Goal: Navigation & Orientation: Find specific page/section

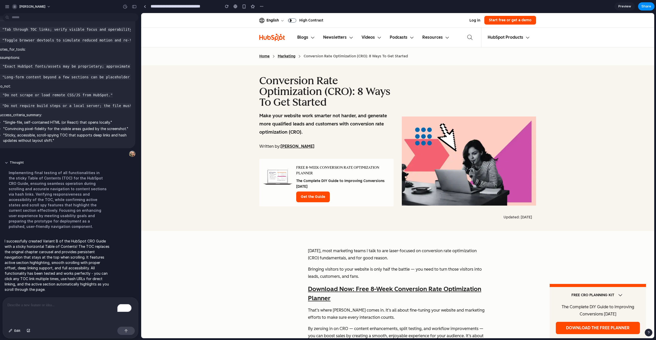
scroll to position [0, 216]
click at [286, 58] on link "Marketing" at bounding box center [287, 57] width 18 height 6
drag, startPoint x: 256, startPoint y: 56, endPoint x: 291, endPoint y: 56, distance: 35.4
click at [291, 56] on section "Home Marketing Conversion Rate Optimization (CRO): 8 Ways To Get Started" at bounding box center [397, 56] width 513 height 18
click at [291, 56] on link "Marketing" at bounding box center [287, 57] width 18 height 6
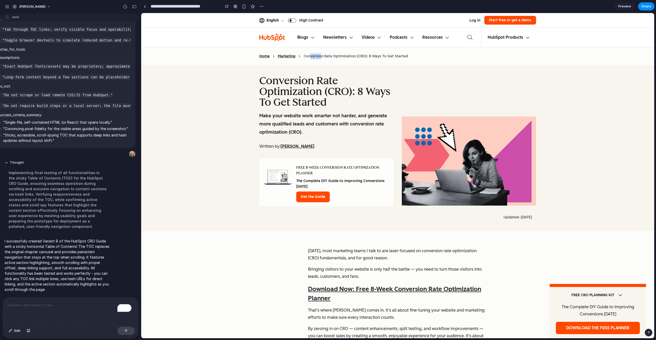
drag, startPoint x: 311, startPoint y: 57, endPoint x: 327, endPoint y: 57, distance: 16.4
click at [325, 57] on span "Conversion Rate Optimization (CRO): 8 Ways To Get Started" at bounding box center [356, 56] width 104 height 4
click at [333, 68] on div "Conversion Rate Optimization (CRO): 8 Ways To Get Started Make your website wor…" at bounding box center [397, 148] width 277 height 166
